Goal: Information Seeking & Learning: Learn about a topic

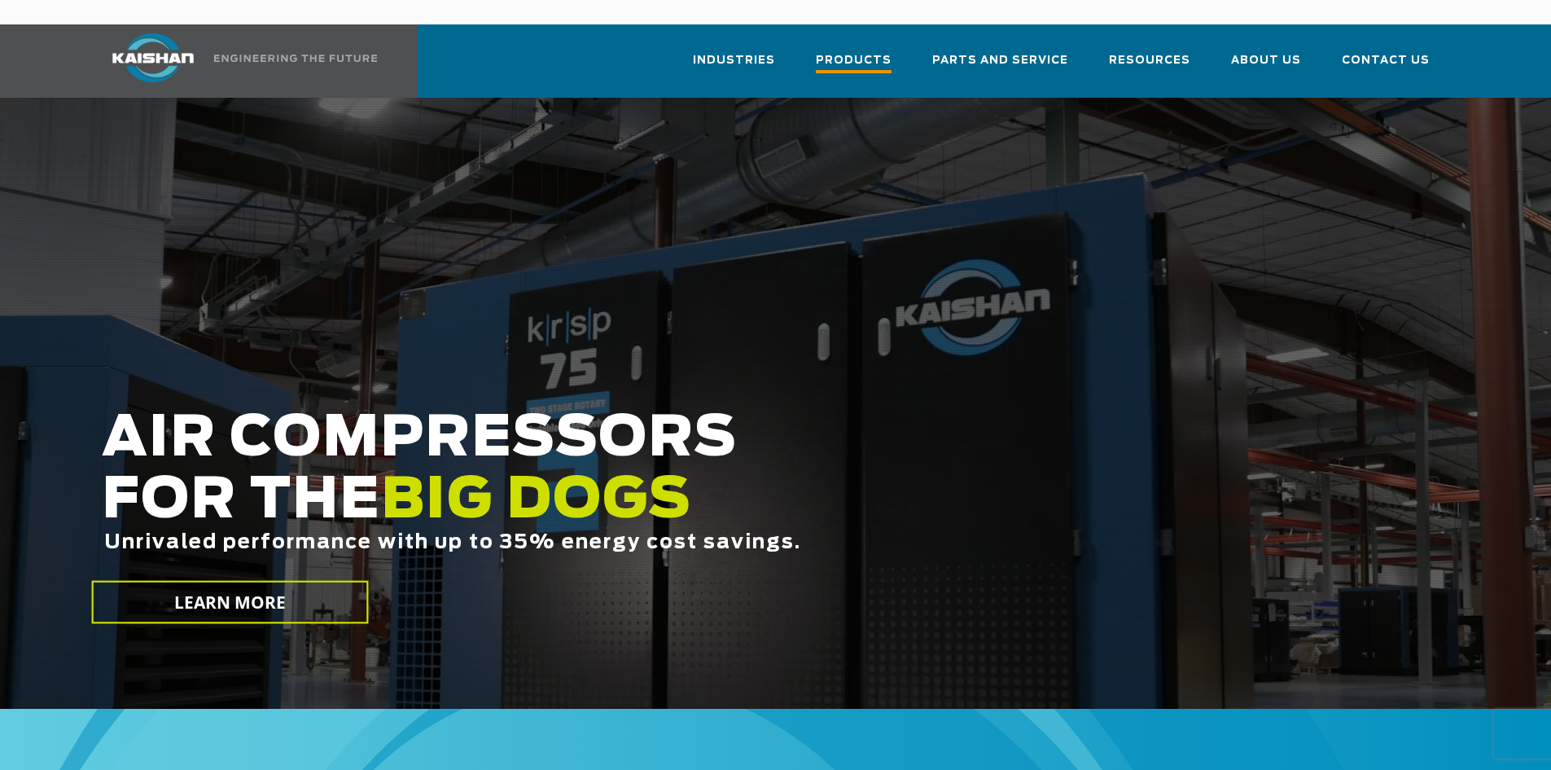
click at [874, 51] on span "Products" at bounding box center [854, 62] width 76 height 22
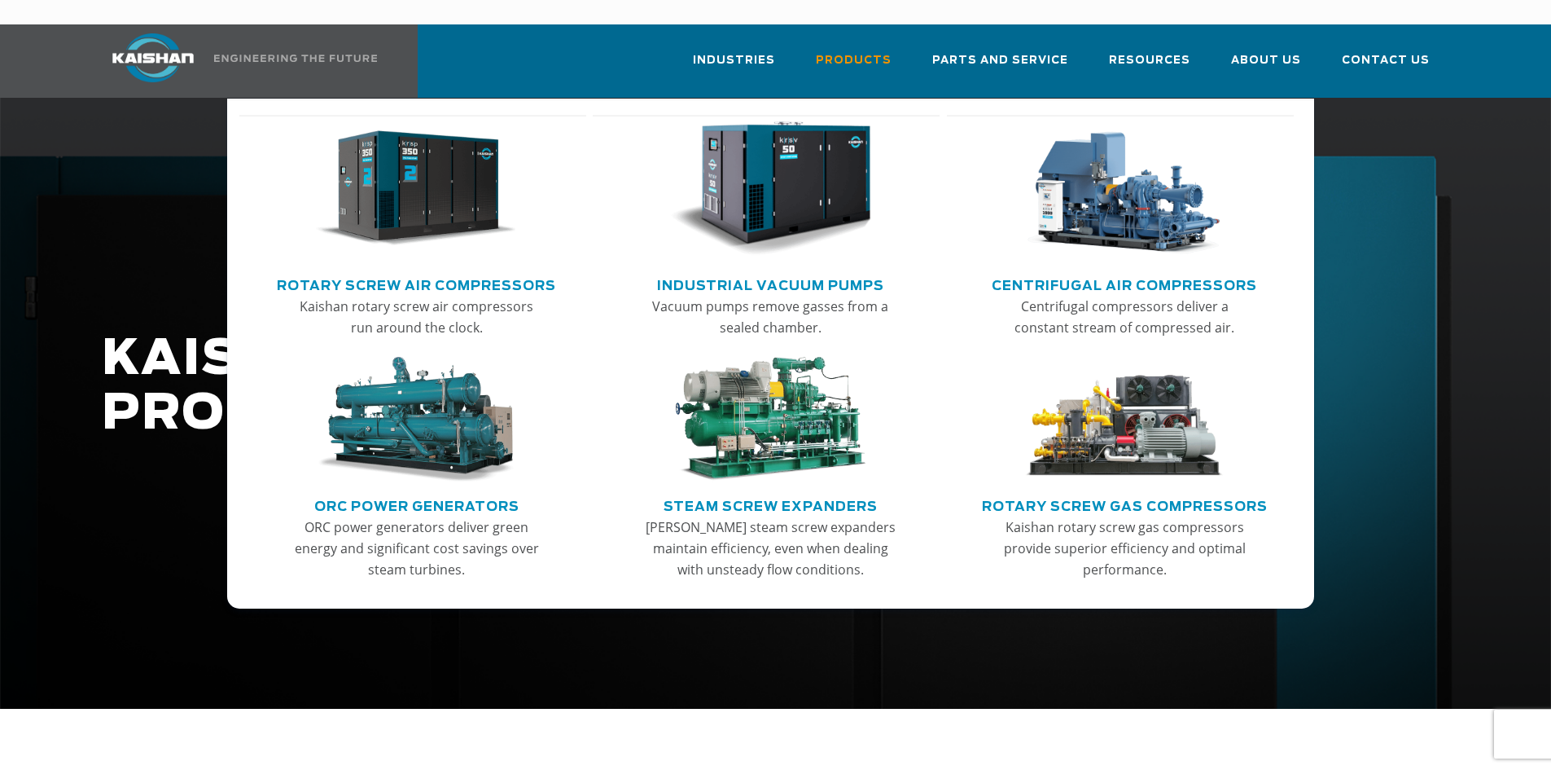
click at [383, 271] on link "Rotary Screw Air Compressors" at bounding box center [416, 283] width 279 height 24
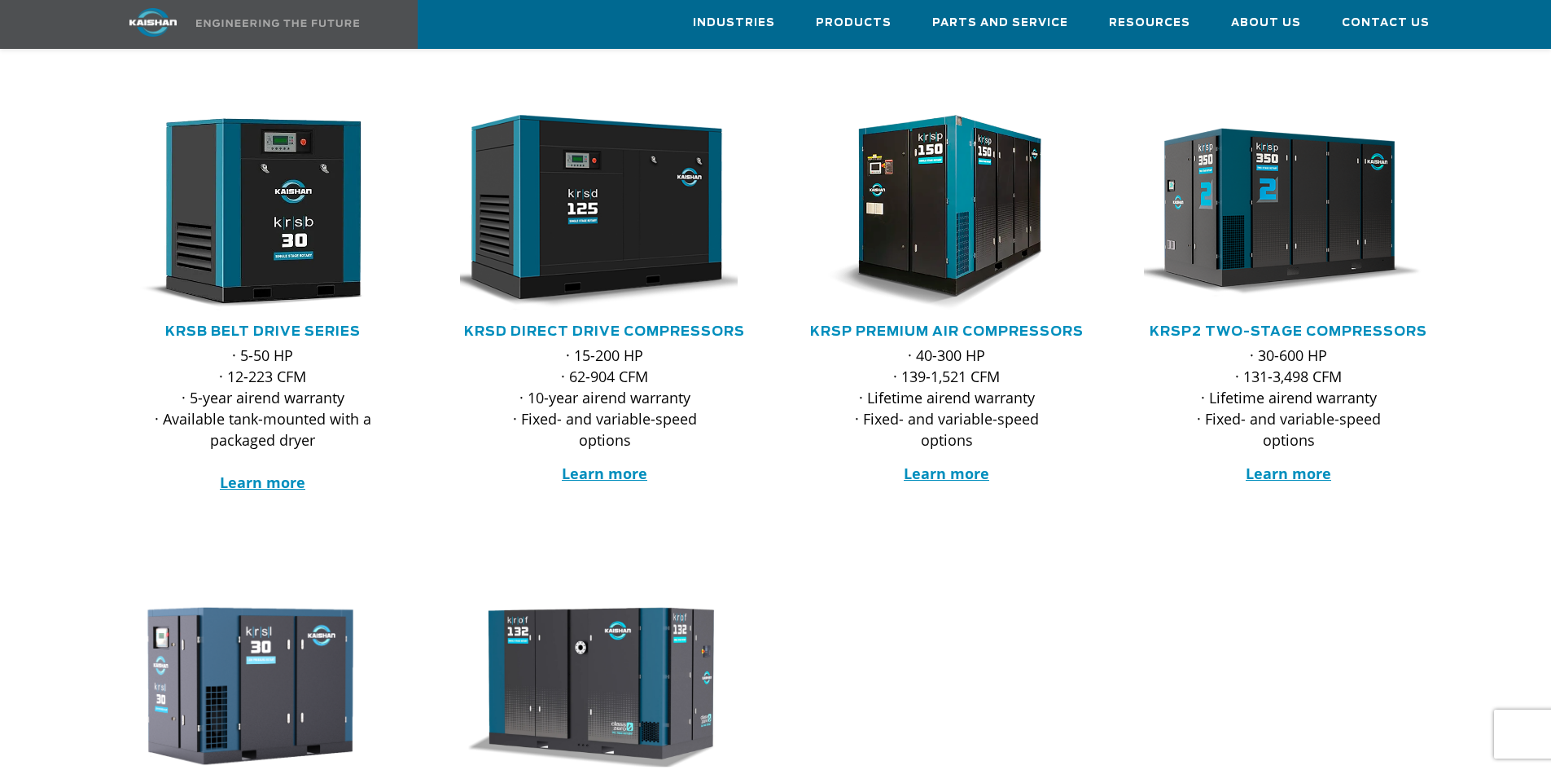
scroll to position [163, 0]
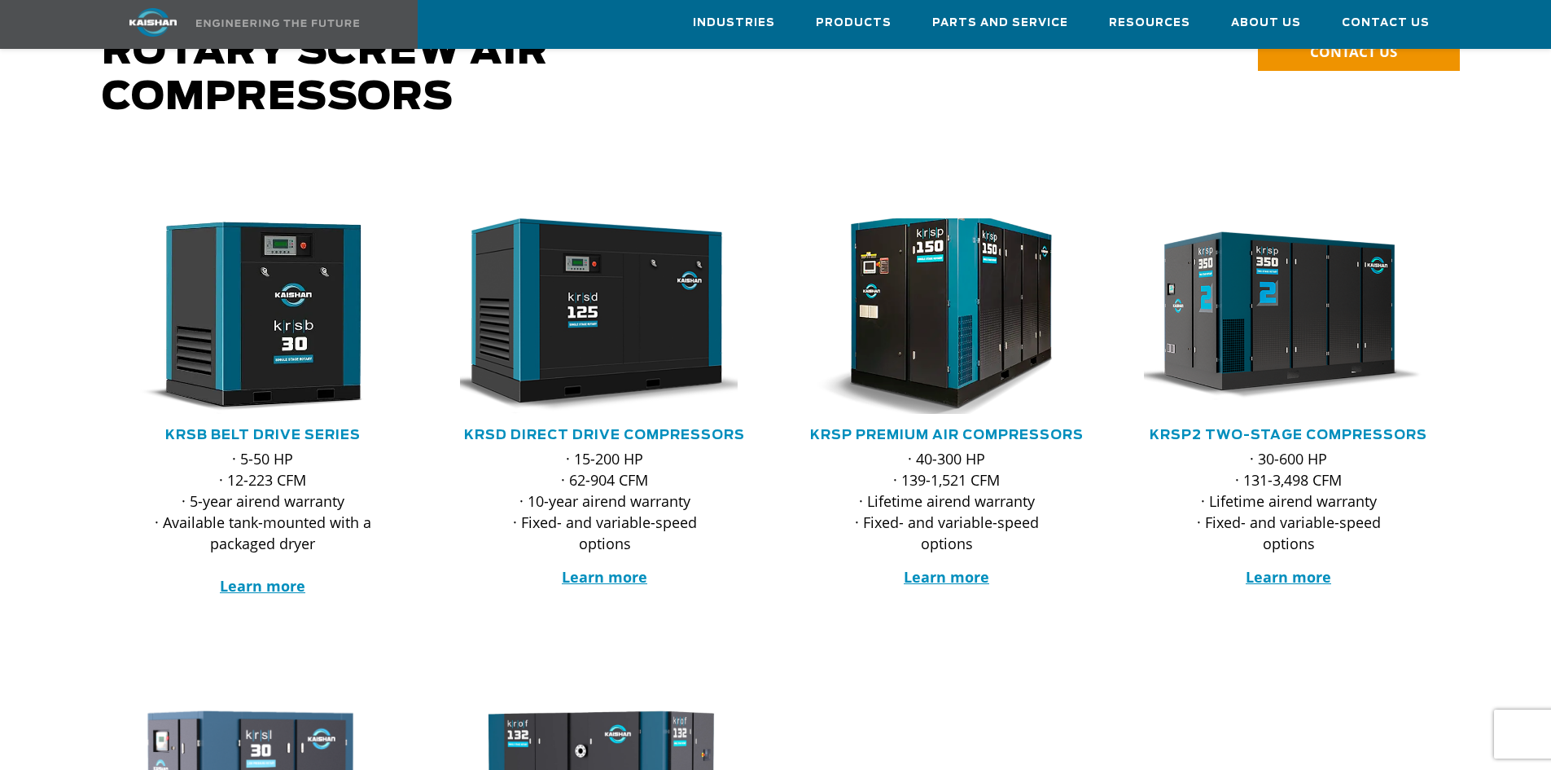
click at [983, 271] on img at bounding box center [934, 315] width 319 height 215
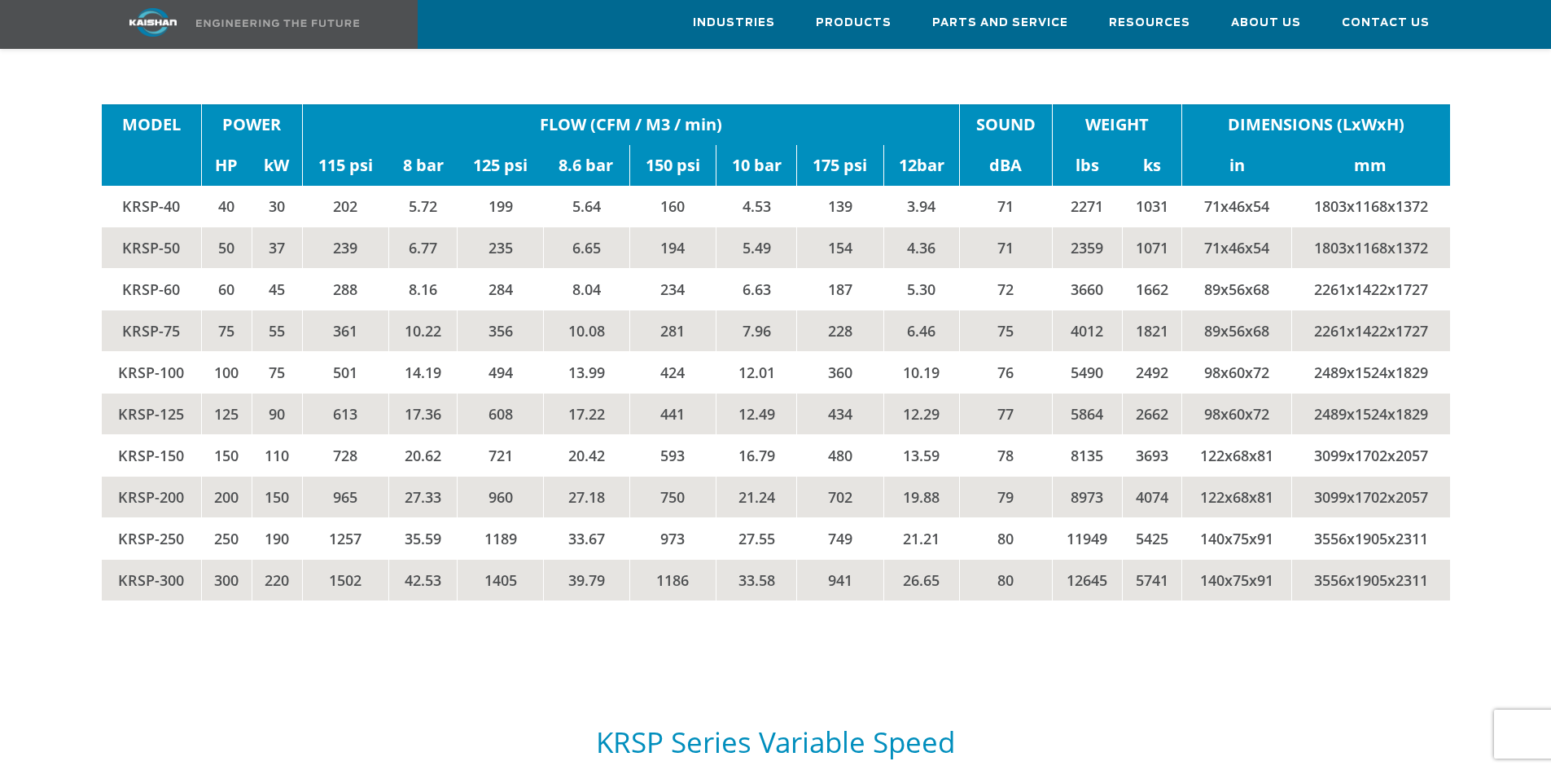
scroll to position [2932, 0]
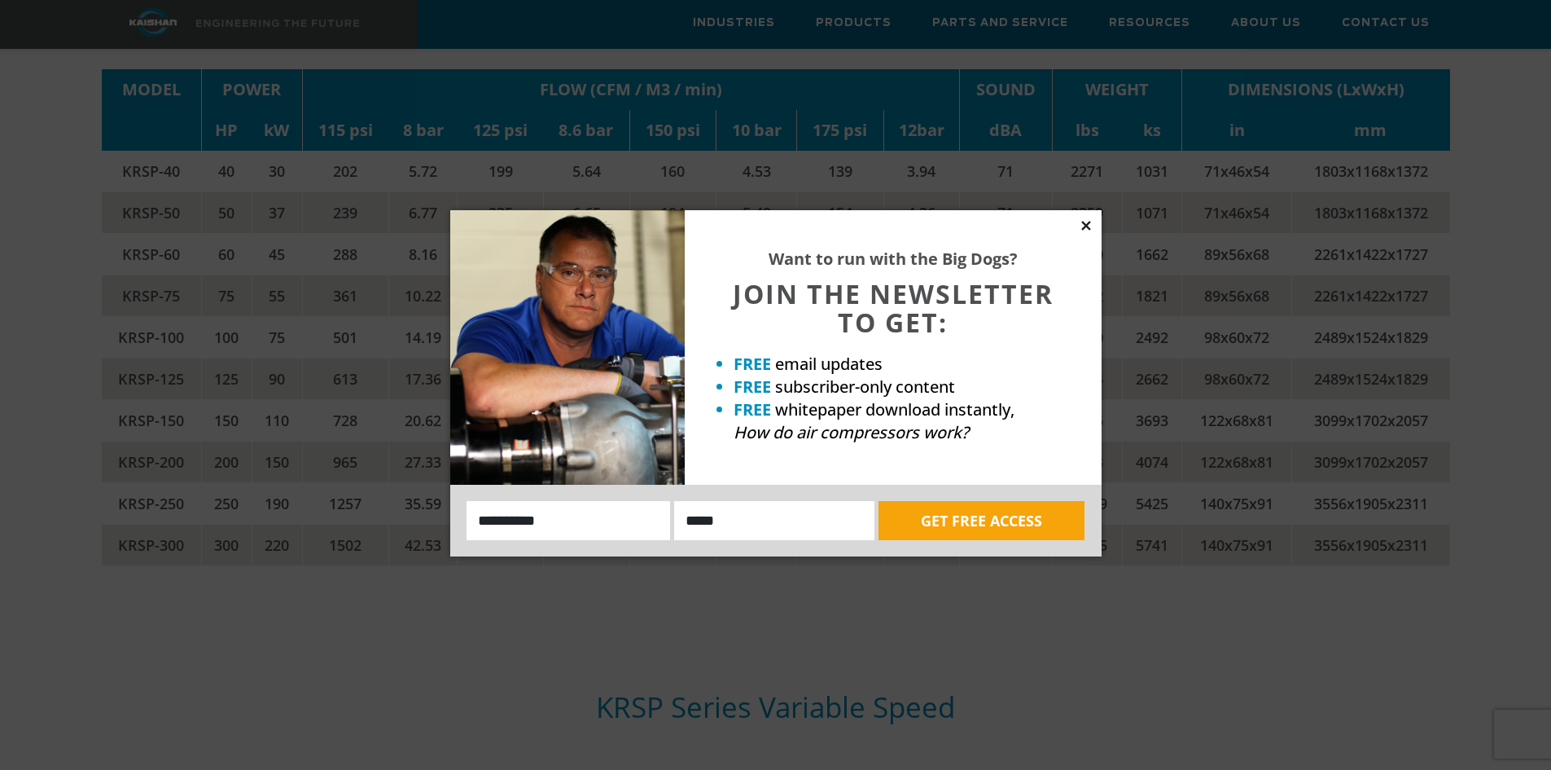
click at [1090, 226] on icon at bounding box center [1086, 225] width 15 height 15
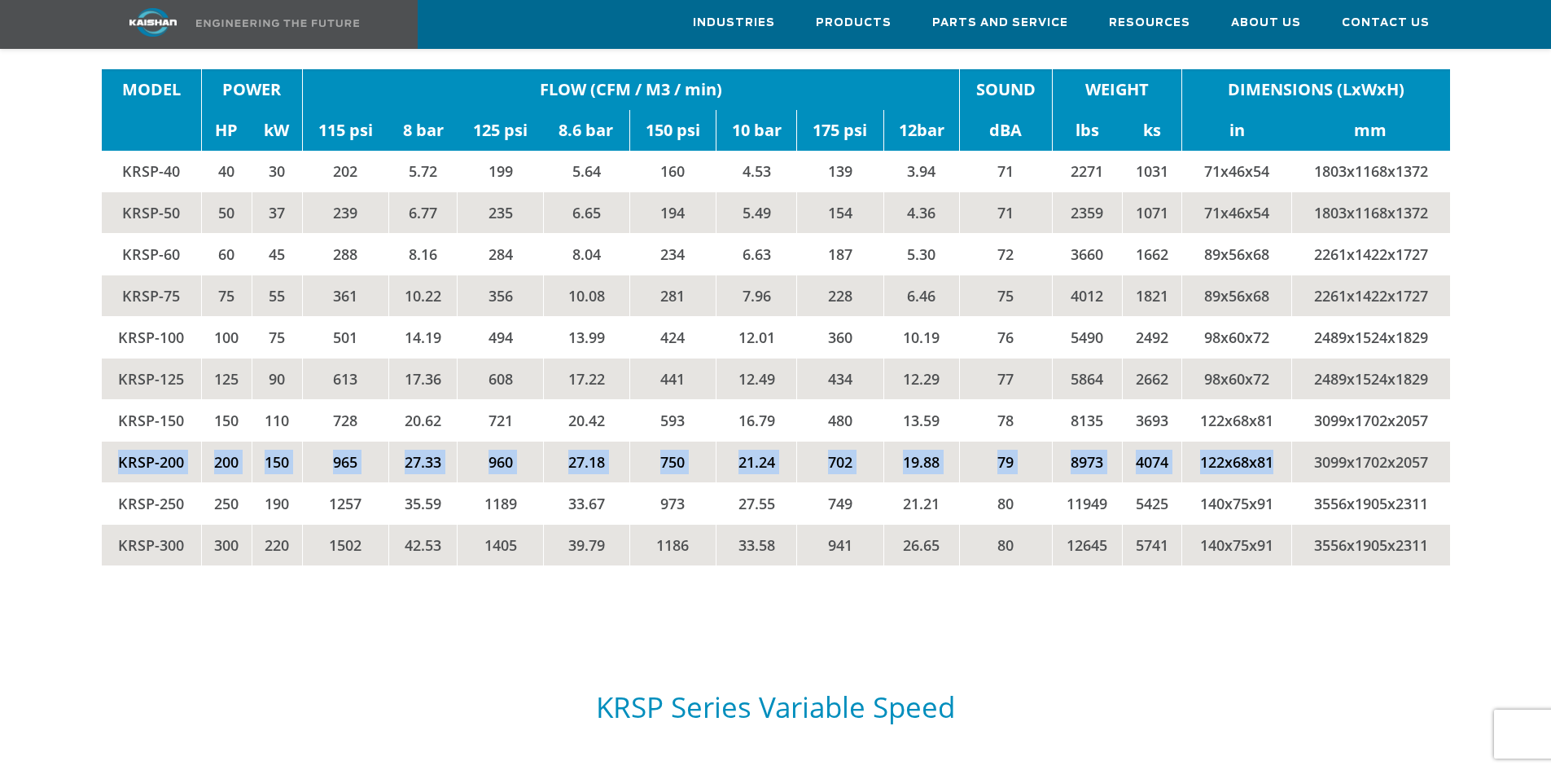
drag, startPoint x: 103, startPoint y: 440, endPoint x: 1279, endPoint y: 450, distance: 1176.0
click at [1275, 451] on tr "KRSP-200 200 150 965 27.33 960 27.18 750 21.24 702 19.88 79 8973 4074 122x68x81…" at bounding box center [776, 462] width 1349 height 42
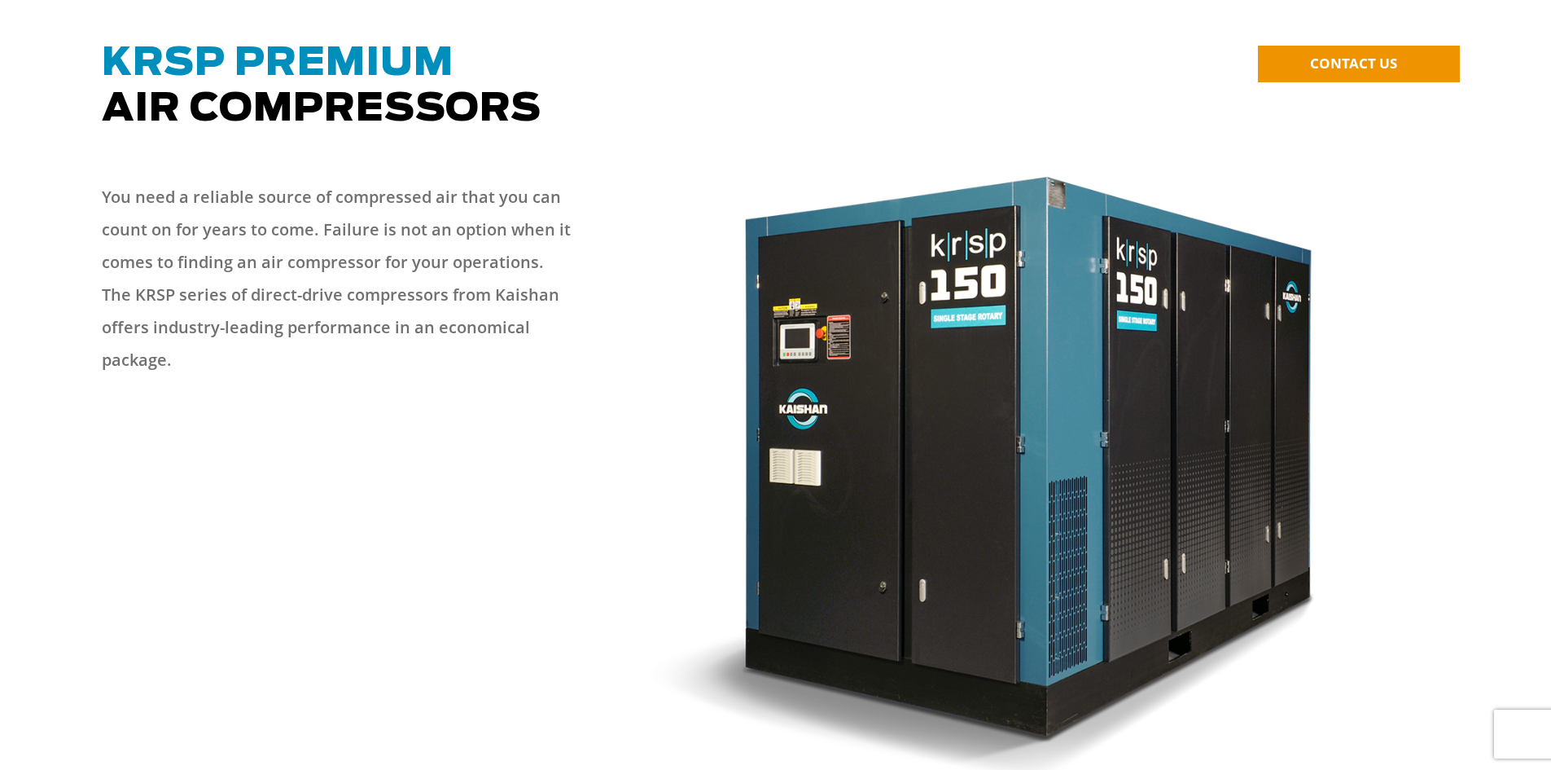
scroll to position [0, 0]
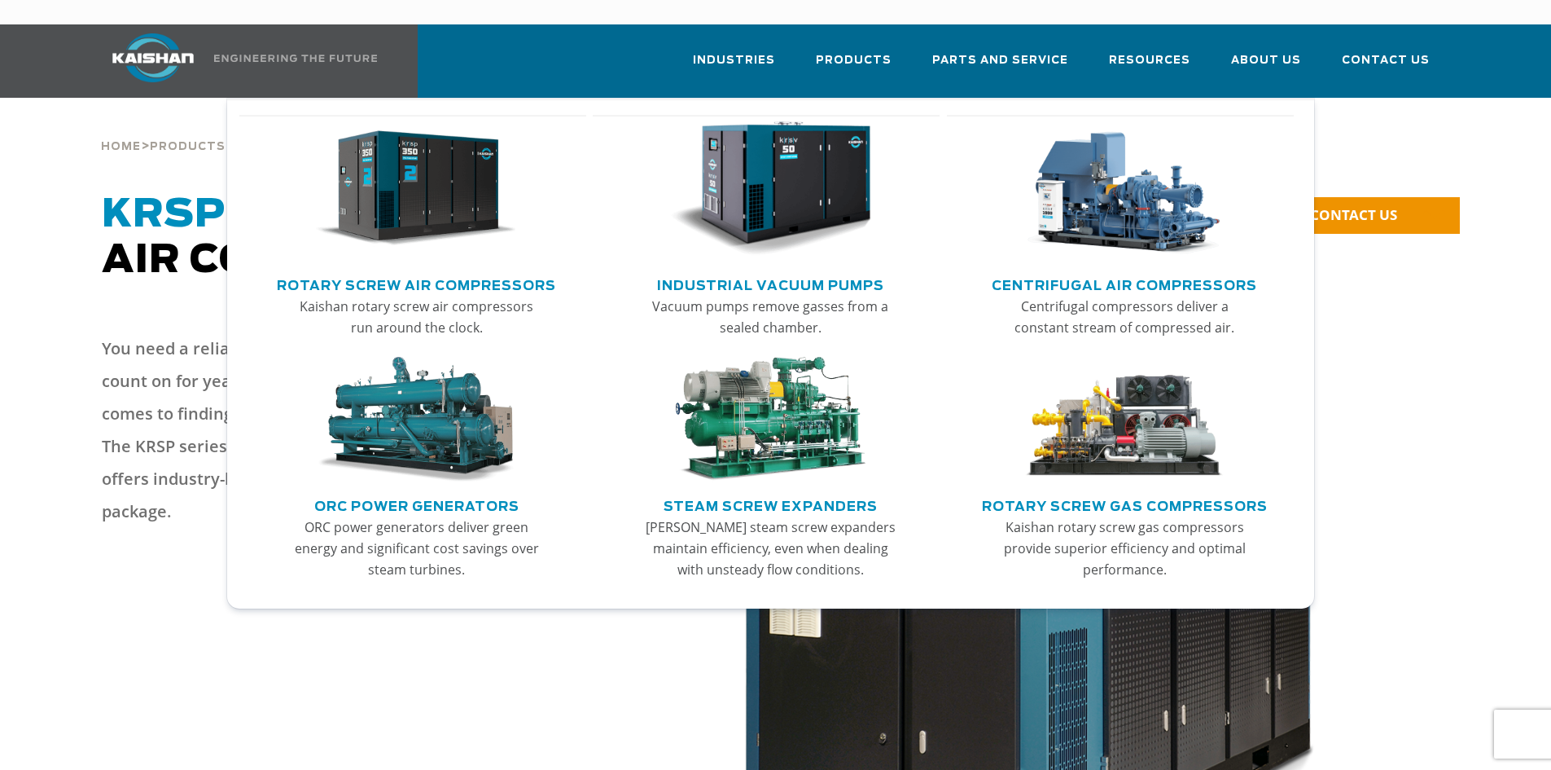
click at [453, 169] on img "Main menu" at bounding box center [416, 188] width 200 height 135
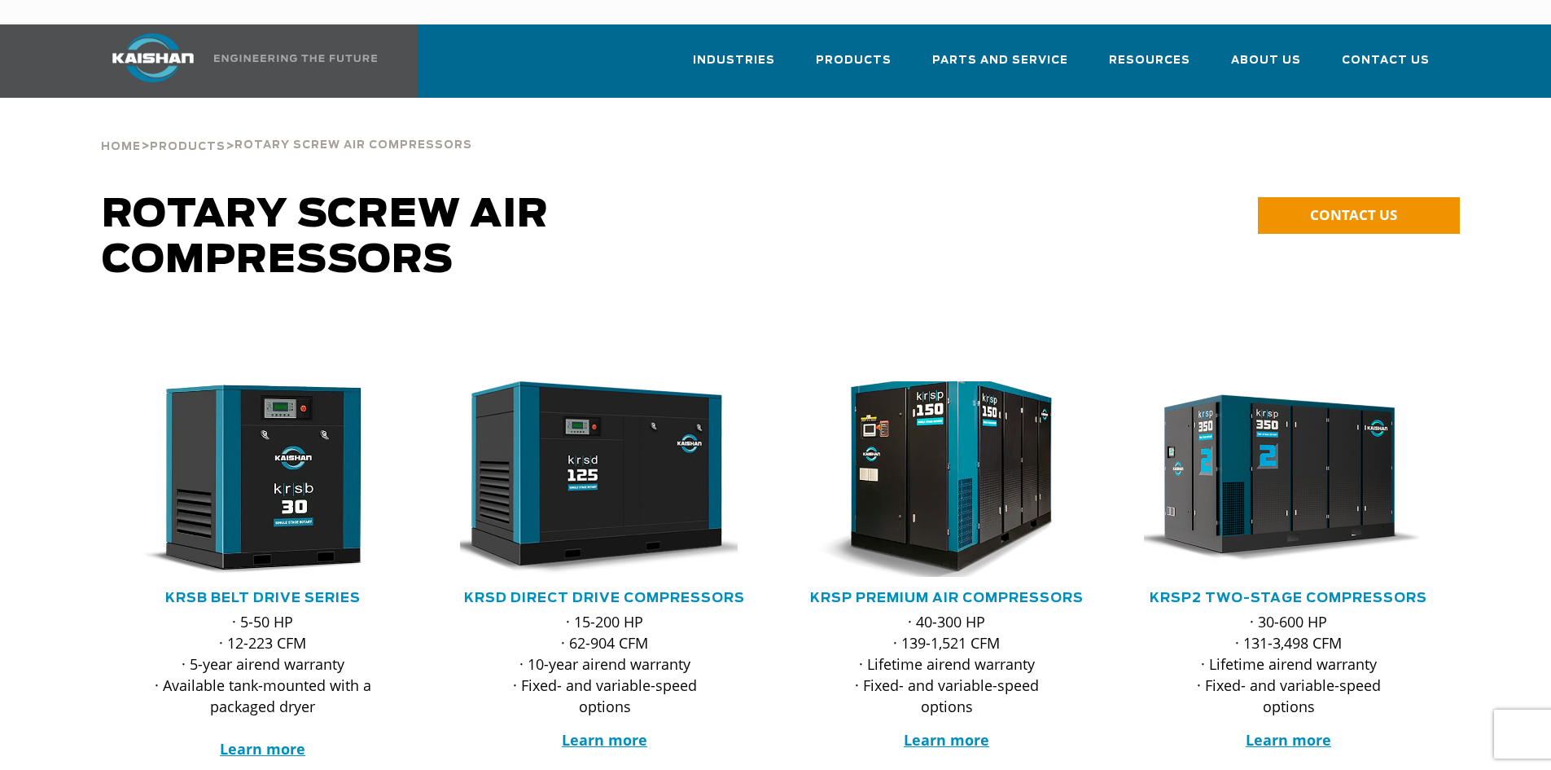
click at [966, 470] on img at bounding box center [934, 478] width 319 height 215
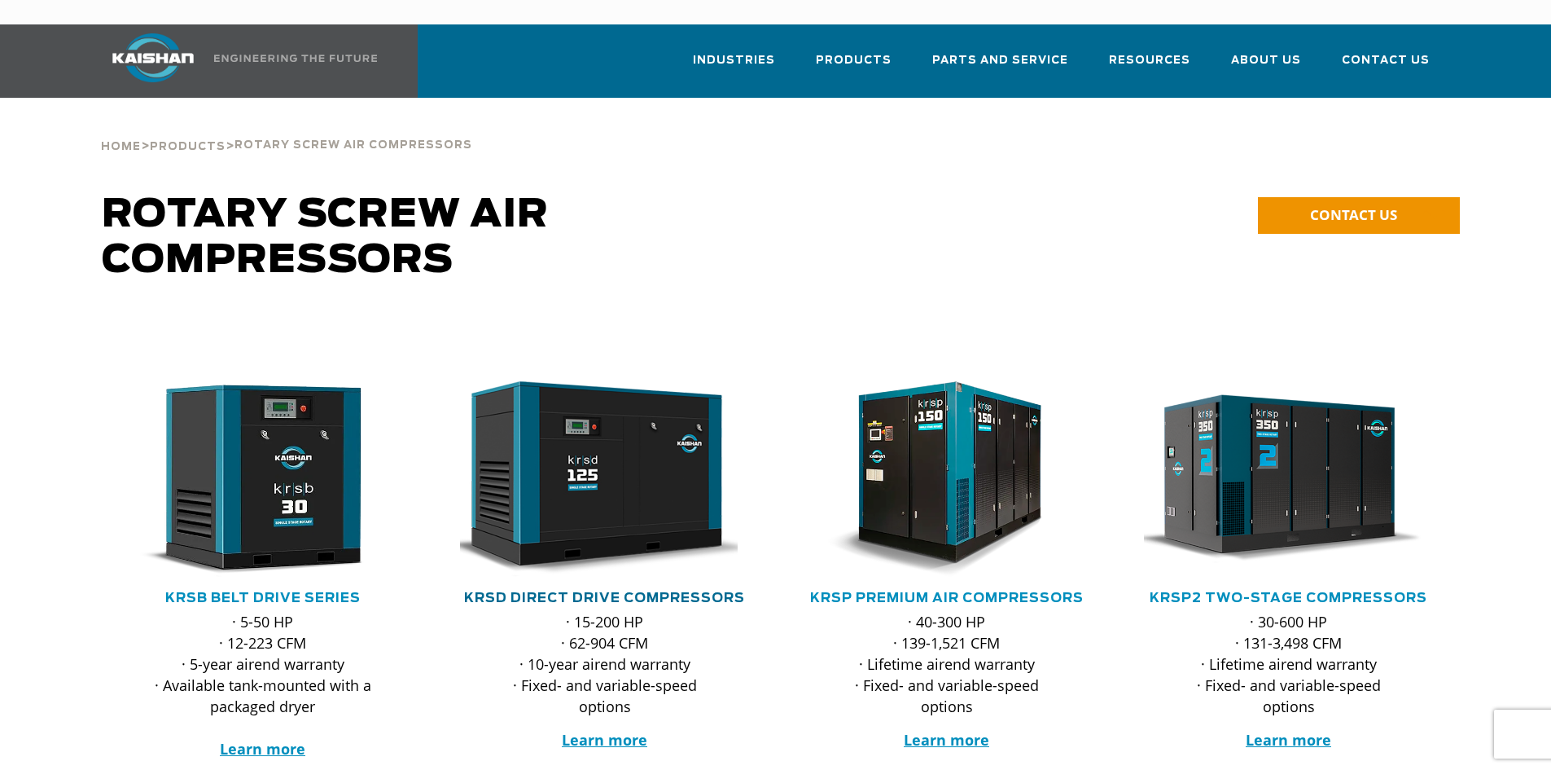
click at [621, 591] on link "KRSD Direct Drive Compressors" at bounding box center [604, 597] width 281 height 13
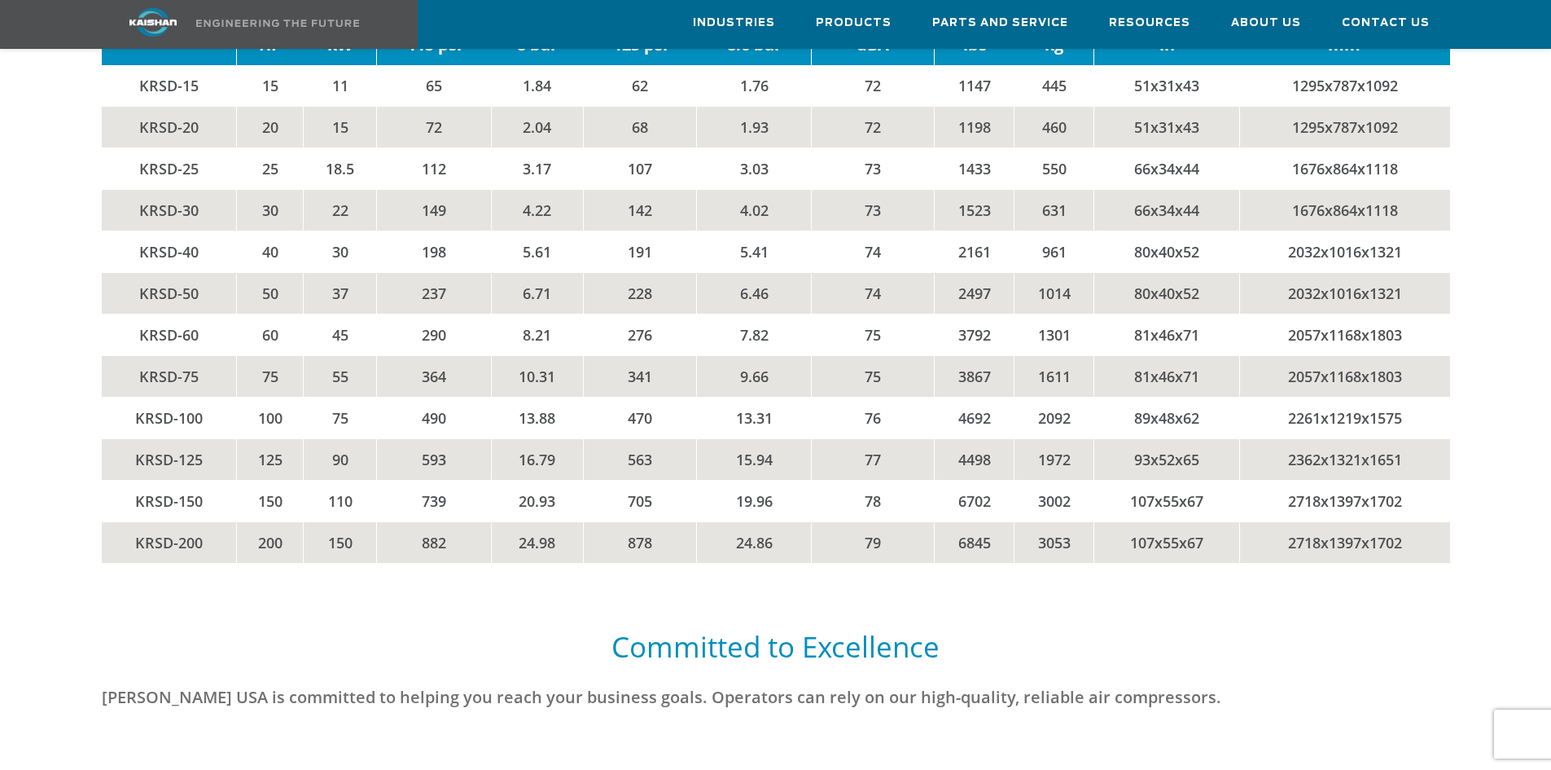
scroll to position [3665, 0]
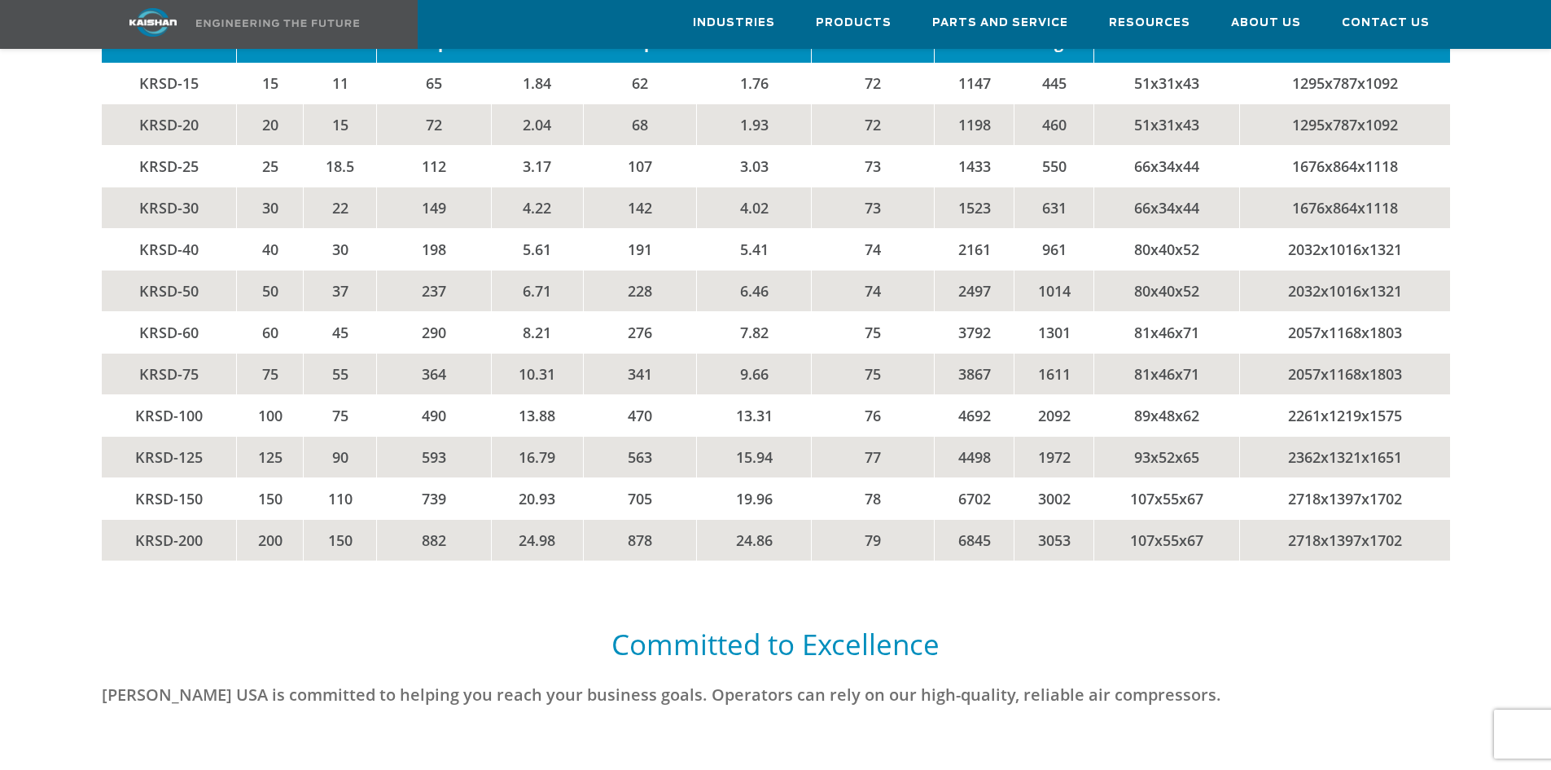
click at [1170, 524] on td "107x55x67" at bounding box center [1167, 540] width 145 height 42
drag, startPoint x: 1131, startPoint y: 513, endPoint x: 1231, endPoint y: 511, distance: 100.2
click at [1231, 519] on td "107x55x67" at bounding box center [1167, 540] width 145 height 42
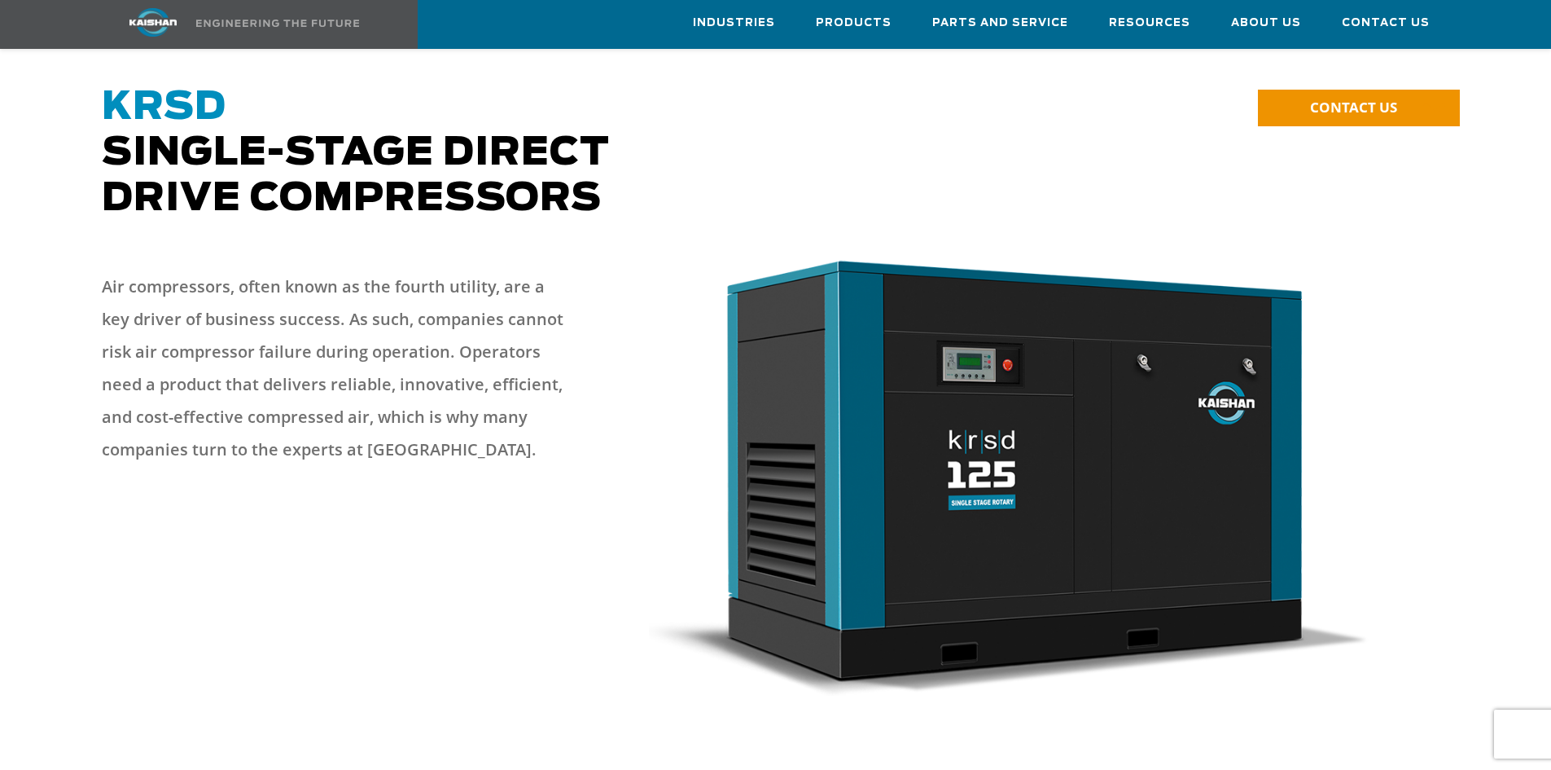
scroll to position [0, 0]
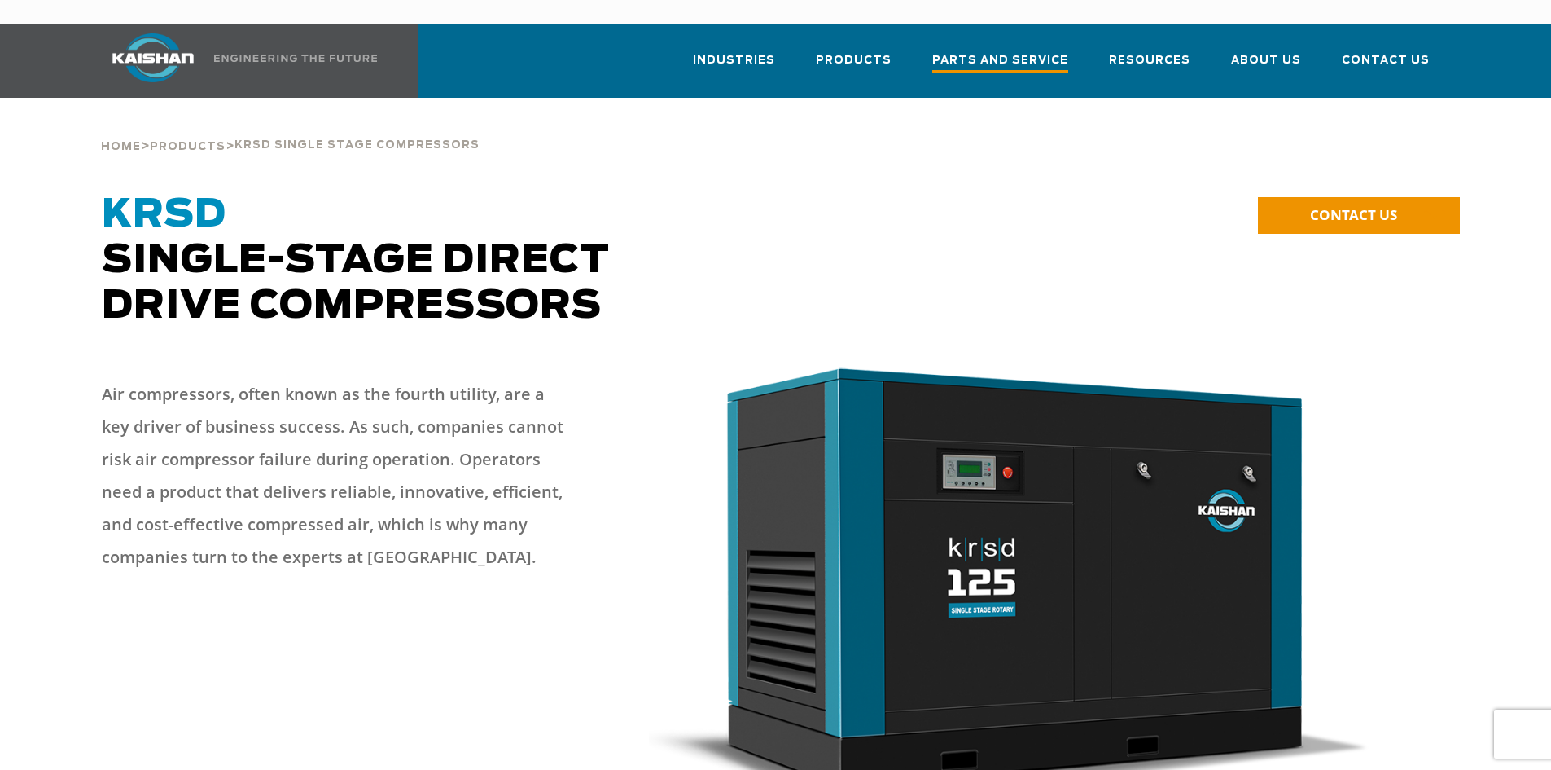
click at [1019, 51] on span "Parts and Service" at bounding box center [1000, 62] width 136 height 22
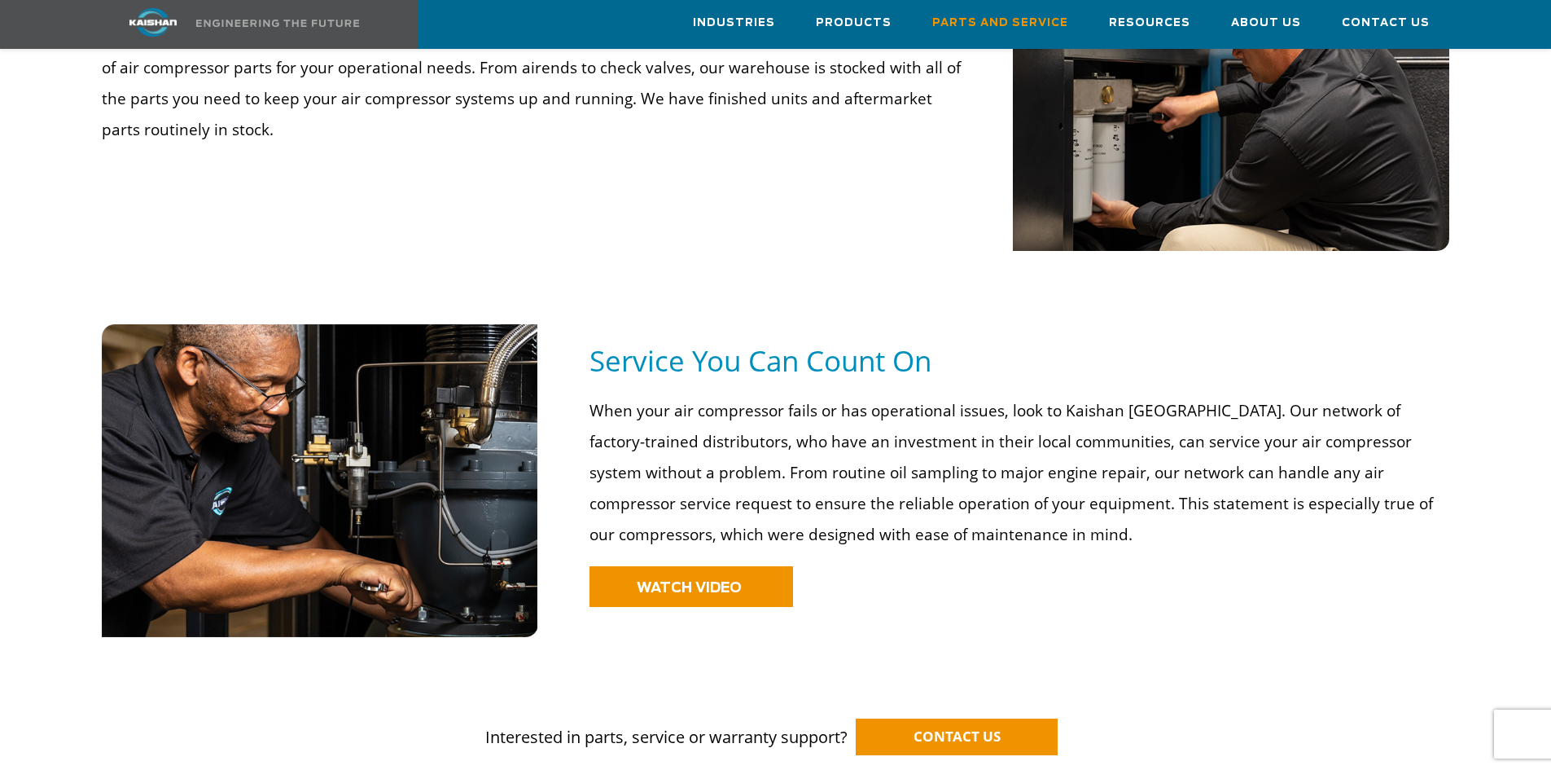
scroll to position [977, 0]
